Goal: Check status: Check status

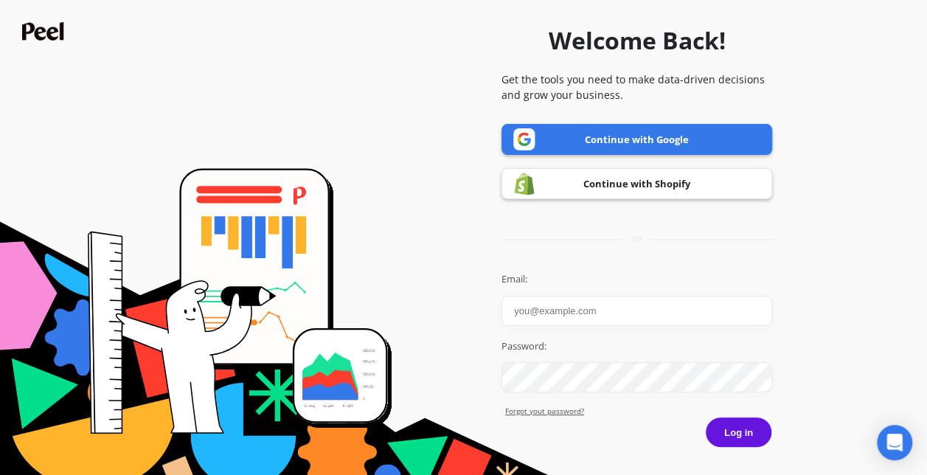
type input "smcguffey@seraphinatherapeutics.com"
click at [743, 446] on button "Log in" at bounding box center [738, 432] width 67 height 31
click at [749, 425] on button "Log in" at bounding box center [738, 432] width 67 height 31
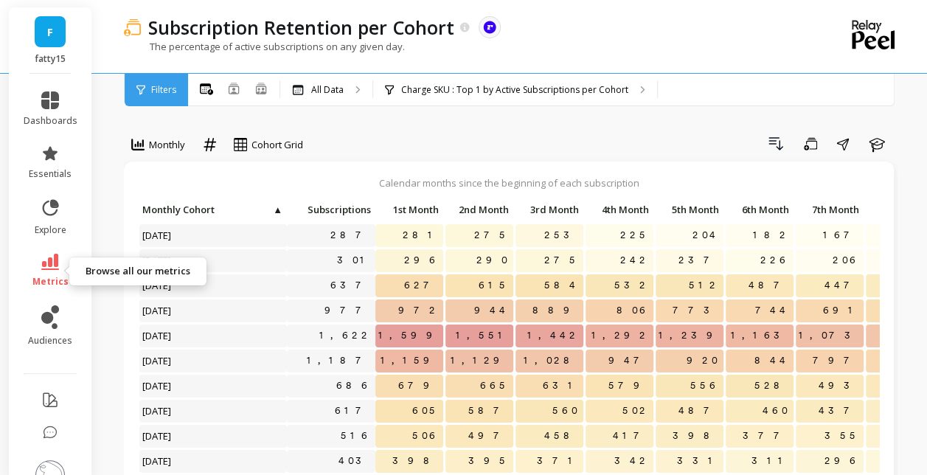
click at [46, 263] on icon at bounding box center [50, 262] width 18 height 16
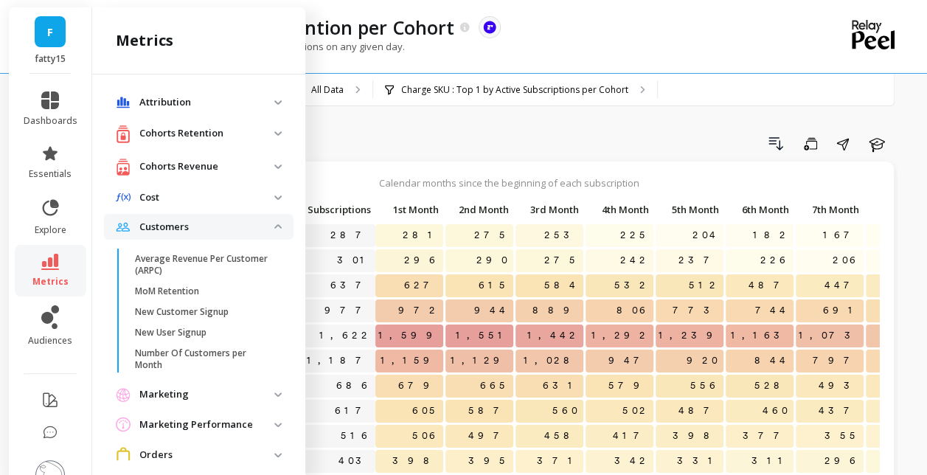
scroll to position [1203, 0]
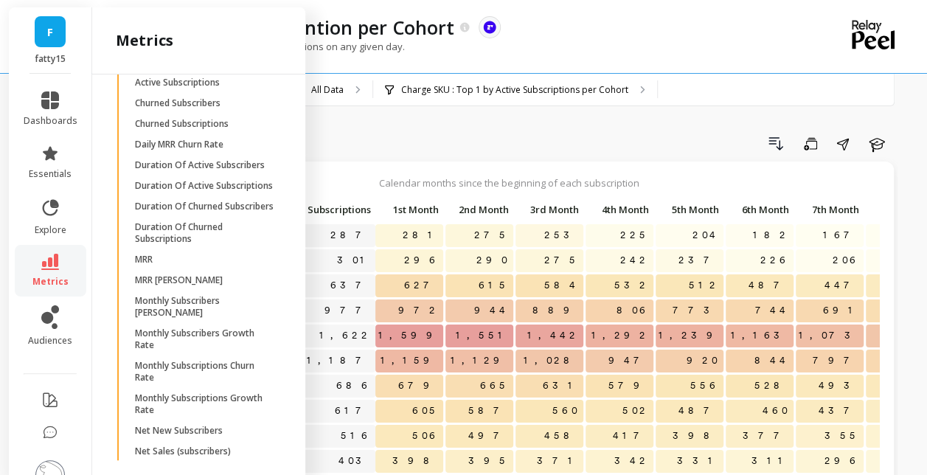
click at [190, 68] on p "Active Subscribers" at bounding box center [173, 62] width 77 height 12
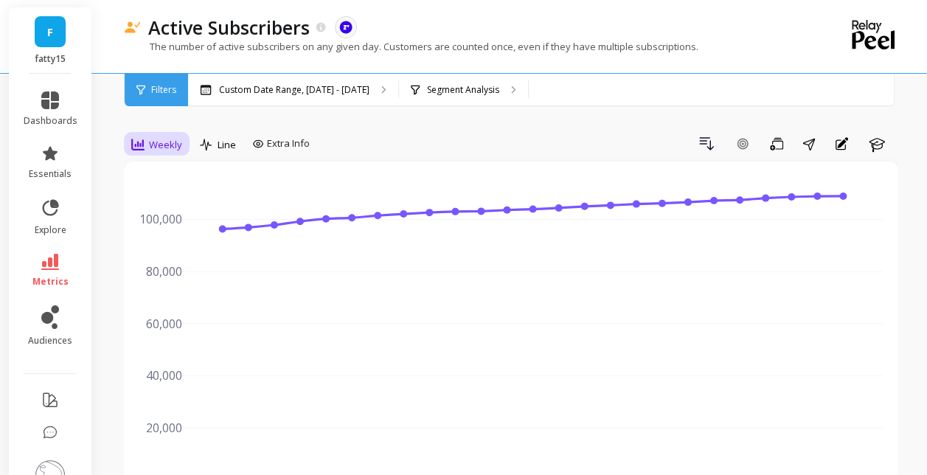
click at [171, 143] on span "Weekly" at bounding box center [165, 145] width 33 height 14
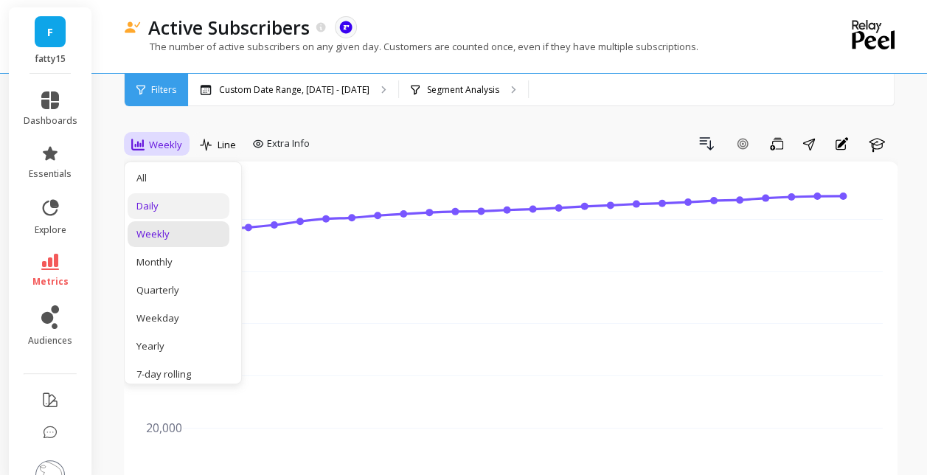
click at [178, 202] on div "Daily" at bounding box center [178, 206] width 84 height 14
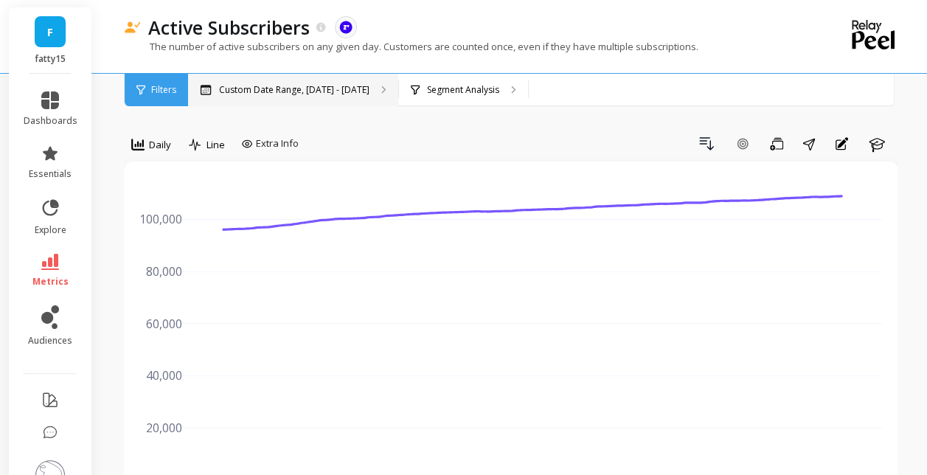
click at [266, 83] on div "Custom Date Range, [DATE] - [DATE]" at bounding box center [293, 90] width 210 height 32
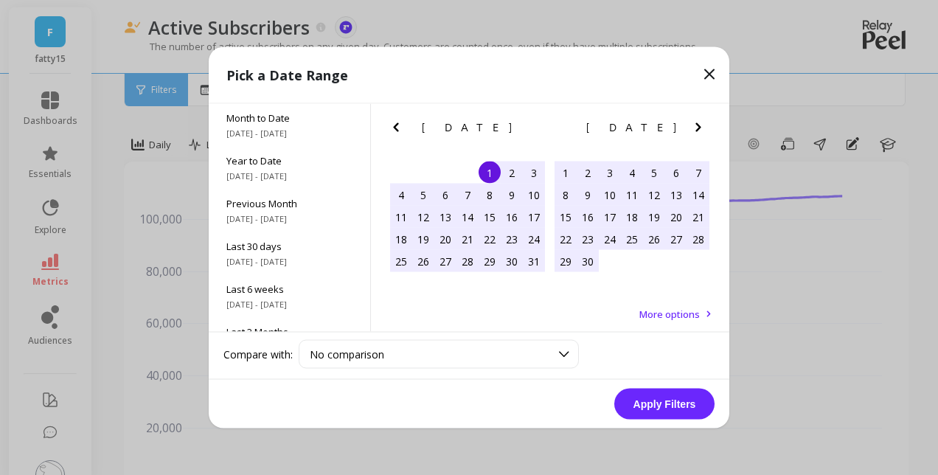
click at [701, 128] on icon "Next Month" at bounding box center [699, 128] width 18 height 18
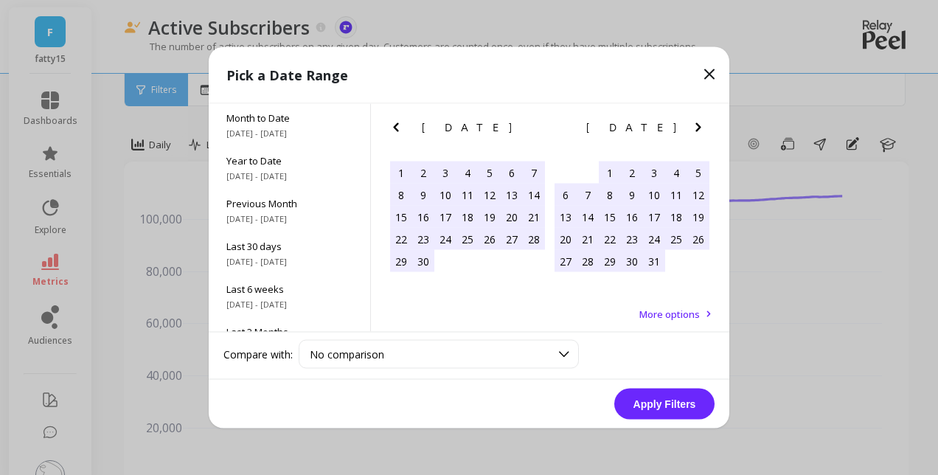
click at [701, 128] on icon "Next Month" at bounding box center [699, 128] width 18 height 18
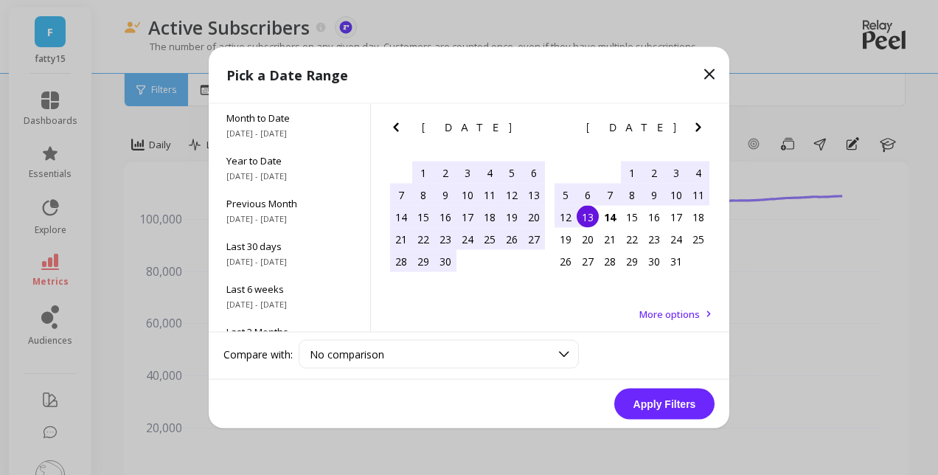
click at [398, 125] on icon "Previous Month" at bounding box center [396, 128] width 18 height 18
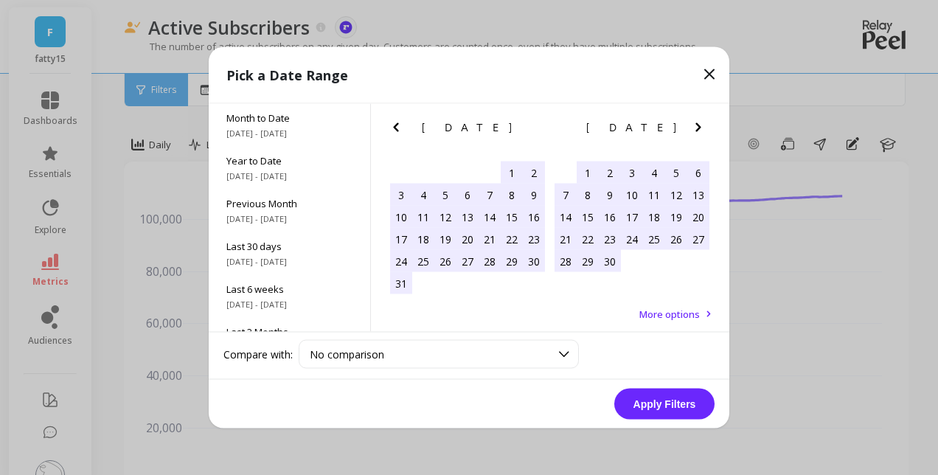
click at [400, 286] on div "31" at bounding box center [401, 283] width 22 height 22
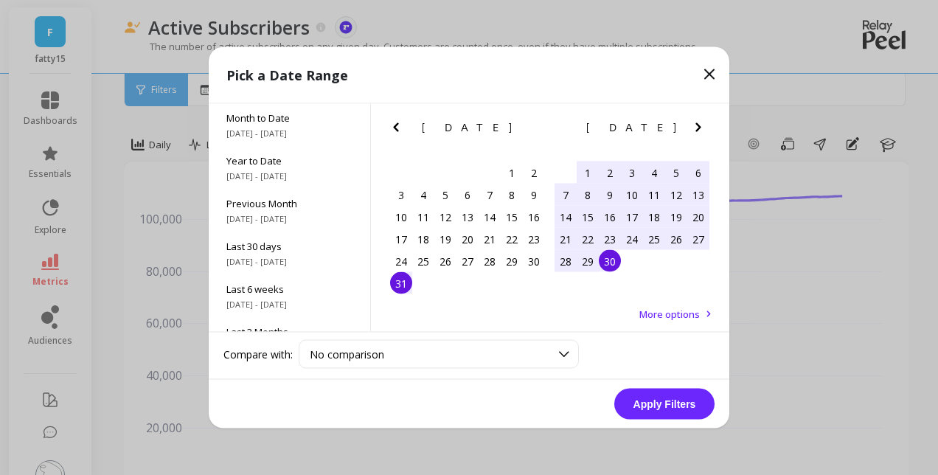
click at [605, 266] on div "30" at bounding box center [610, 261] width 22 height 22
click at [680, 403] on button "Apply Filters" at bounding box center [664, 404] width 100 height 31
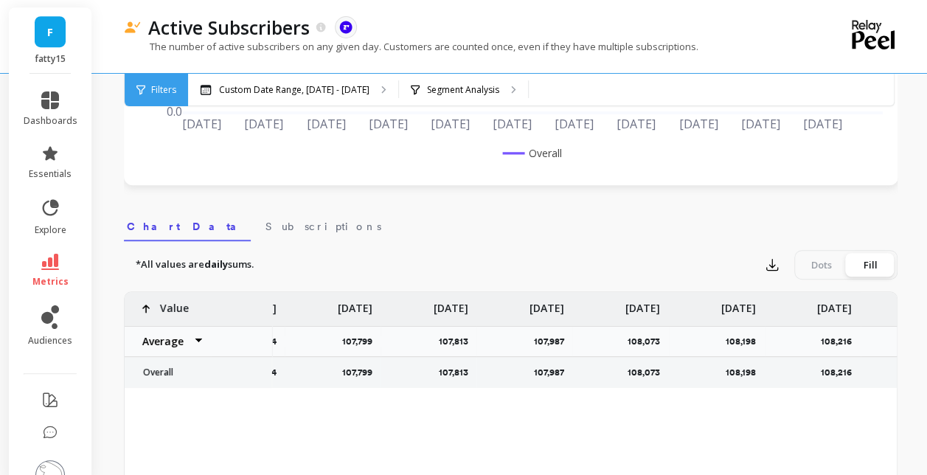
scroll to position [0, 2347]
